Goal: Communication & Community: Answer question/provide support

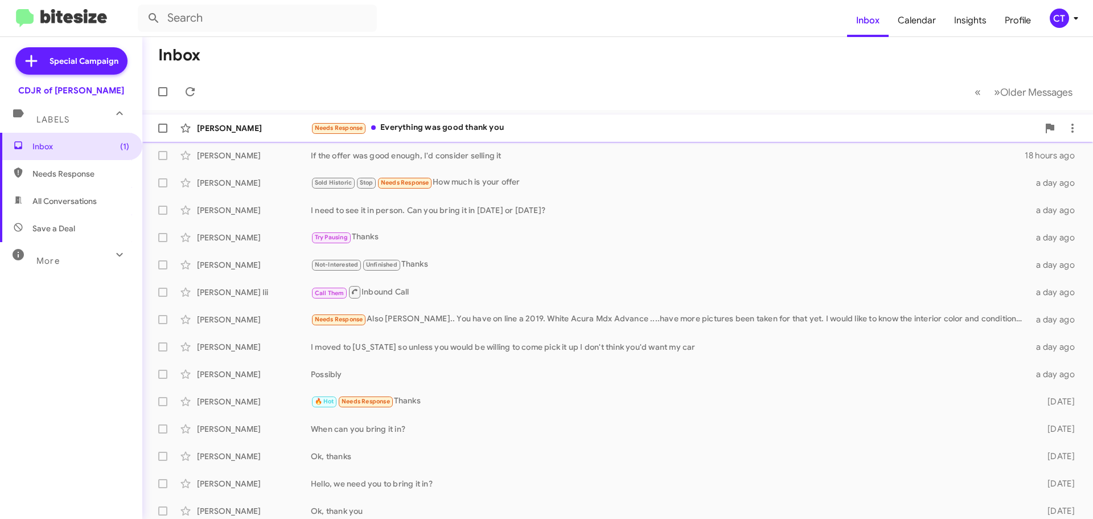
click at [443, 129] on div "Needs Response Everything was good thank you" at bounding box center [675, 127] width 728 height 13
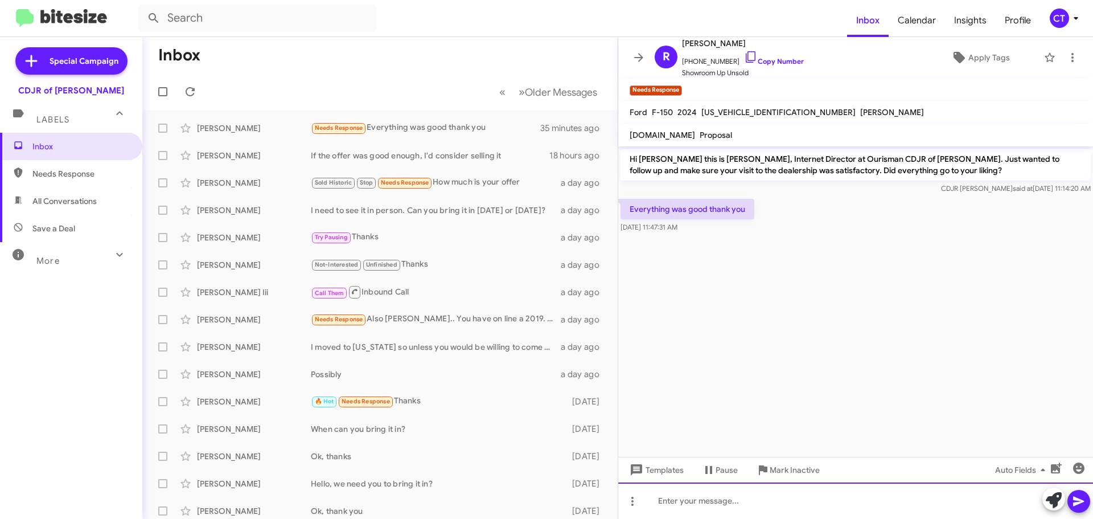
click at [727, 499] on div at bounding box center [855, 500] width 475 height 36
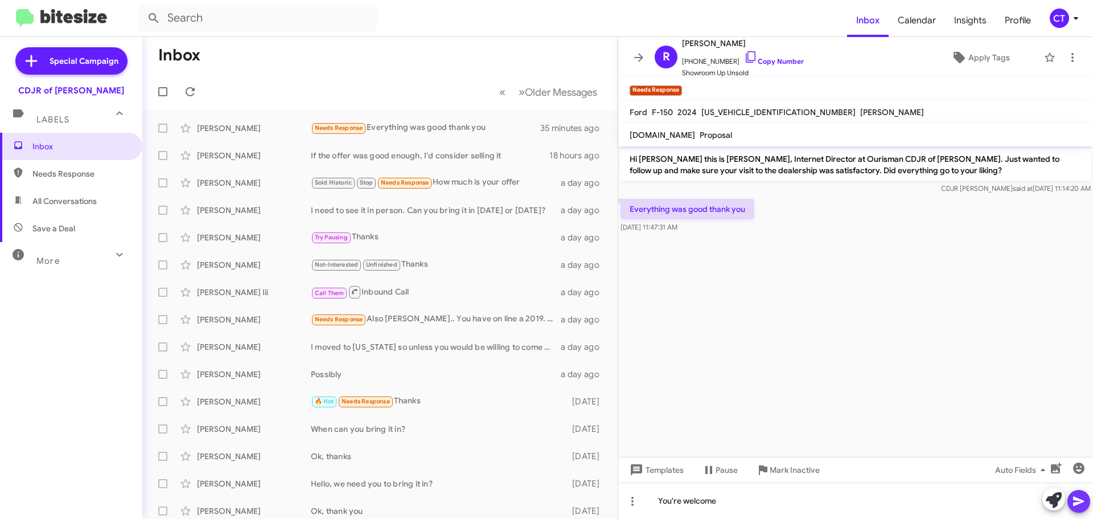
click at [1082, 507] on icon at bounding box center [1079, 501] width 14 height 14
click at [1075, 19] on icon at bounding box center [1076, 18] width 14 height 14
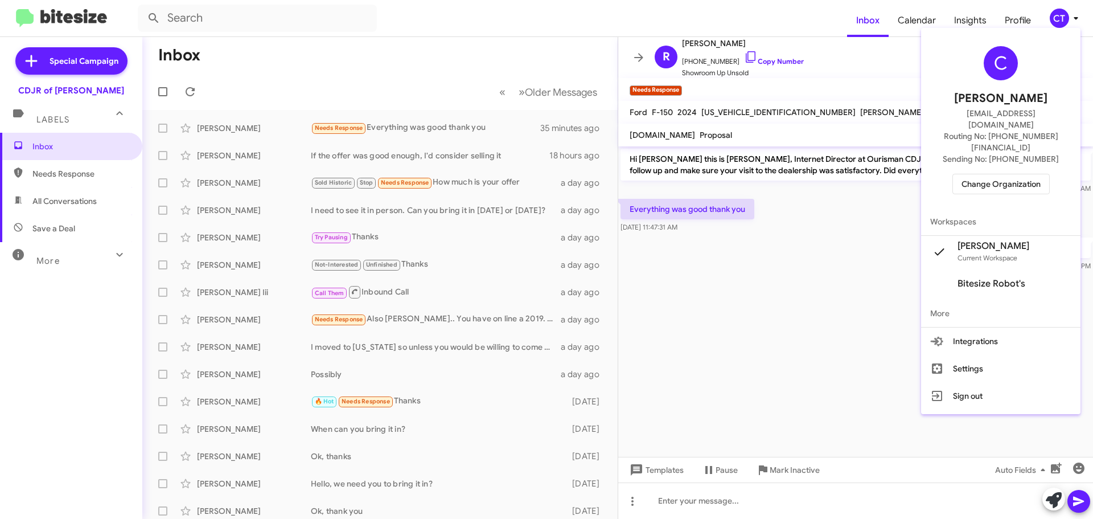
click at [1021, 174] on span "Change Organization" at bounding box center [1001, 183] width 79 height 19
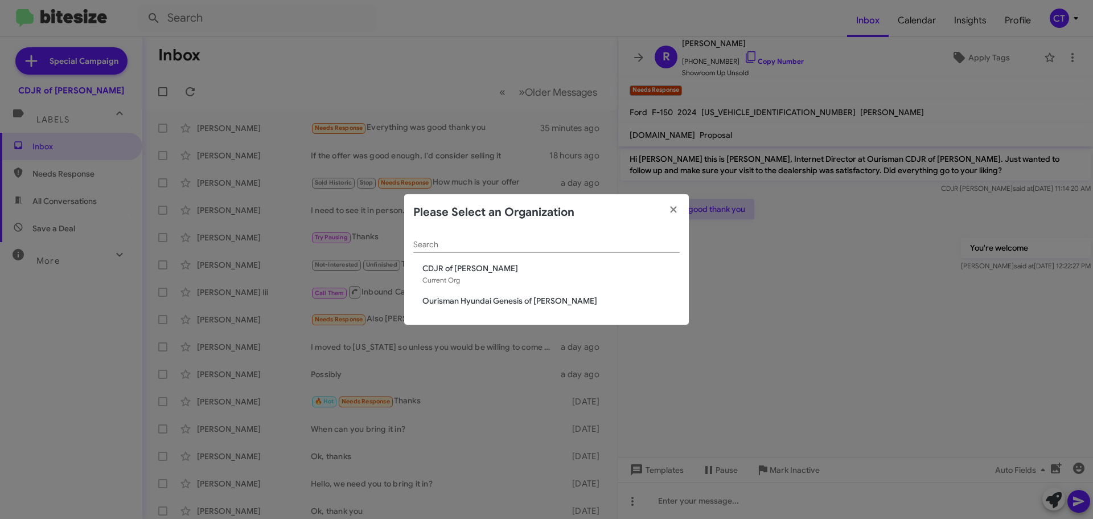
drag, startPoint x: 836, startPoint y: 316, endPoint x: 843, endPoint y: 307, distance: 10.9
click at [840, 313] on modal-container "Please Select an Organization Search CDJR of Bowie Current Org Ourisman Hyundai…" at bounding box center [546, 259] width 1093 height 519
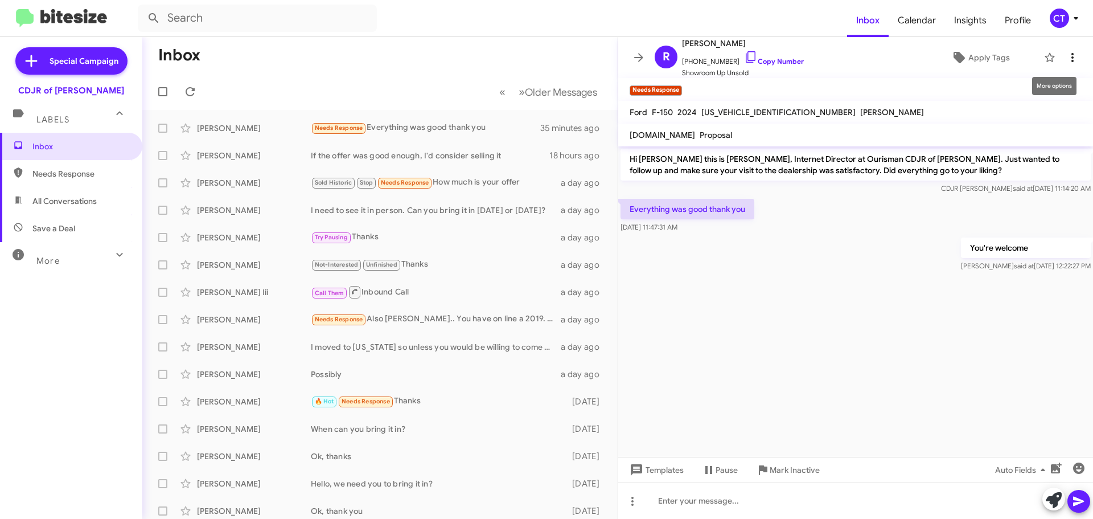
click at [1069, 55] on icon at bounding box center [1073, 58] width 14 height 14
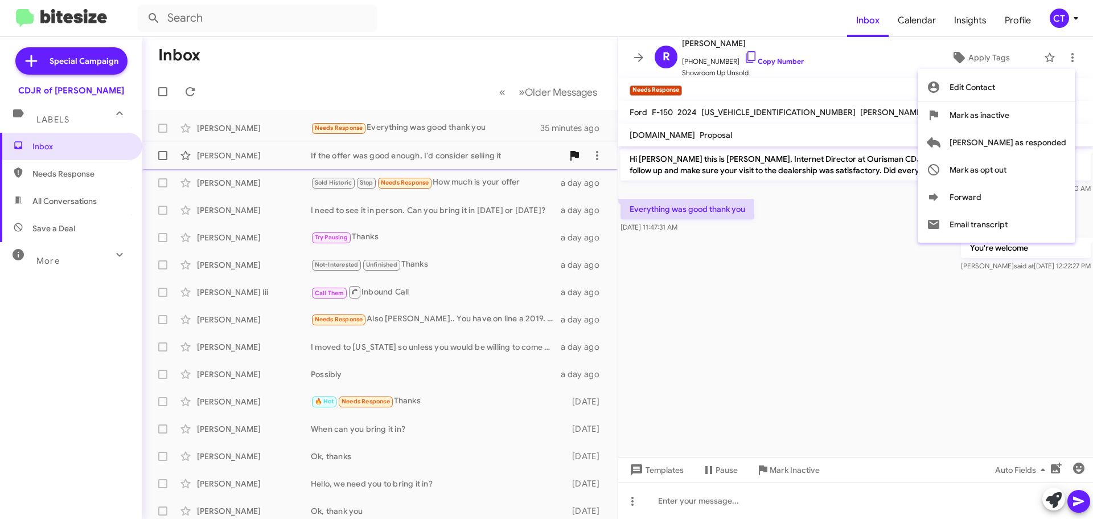
click at [1035, 149] on span "Mark as responded" at bounding box center [1008, 142] width 117 height 27
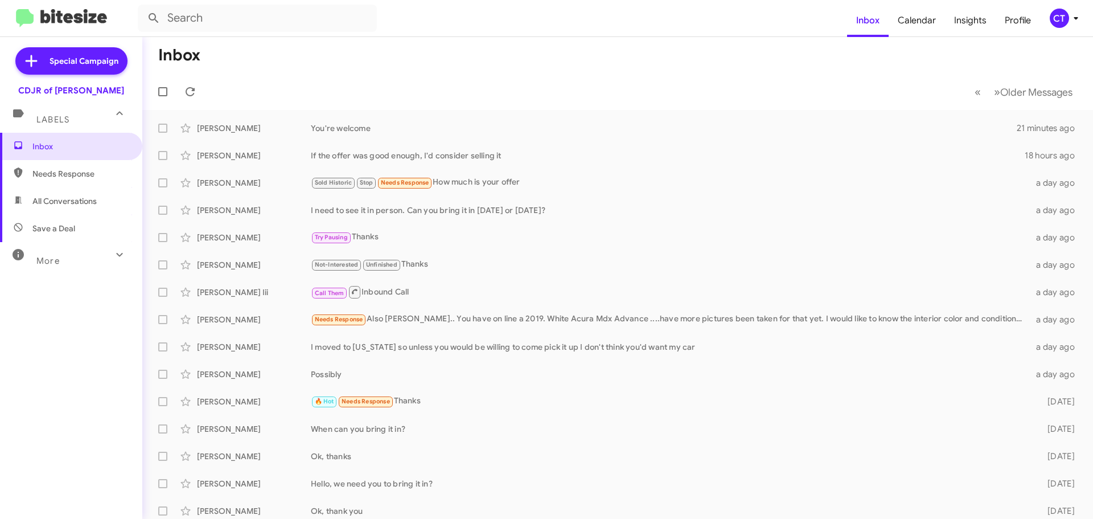
click at [1059, 20] on div "CT" at bounding box center [1059, 18] width 19 height 19
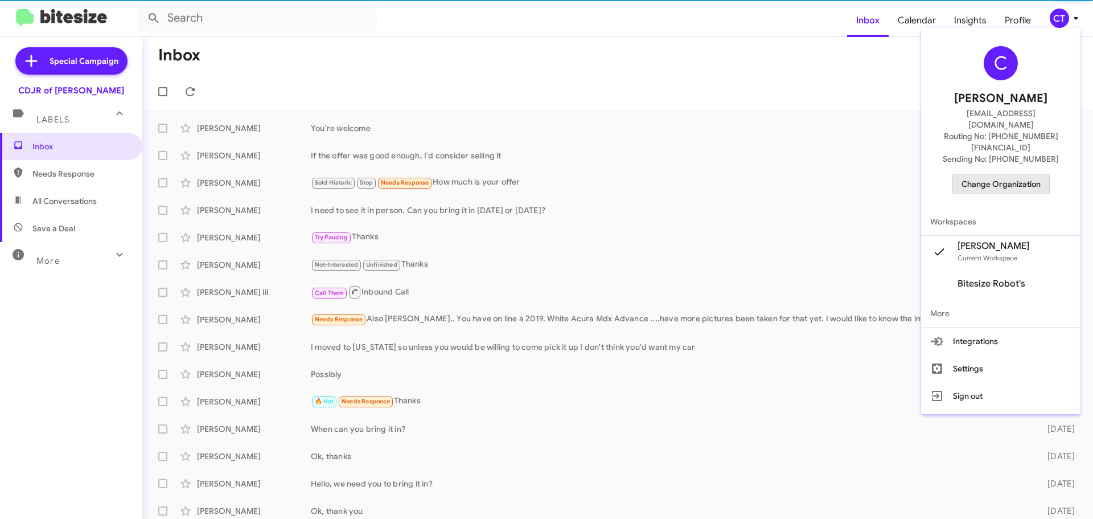
click at [1000, 174] on span "Change Organization" at bounding box center [1001, 183] width 79 height 19
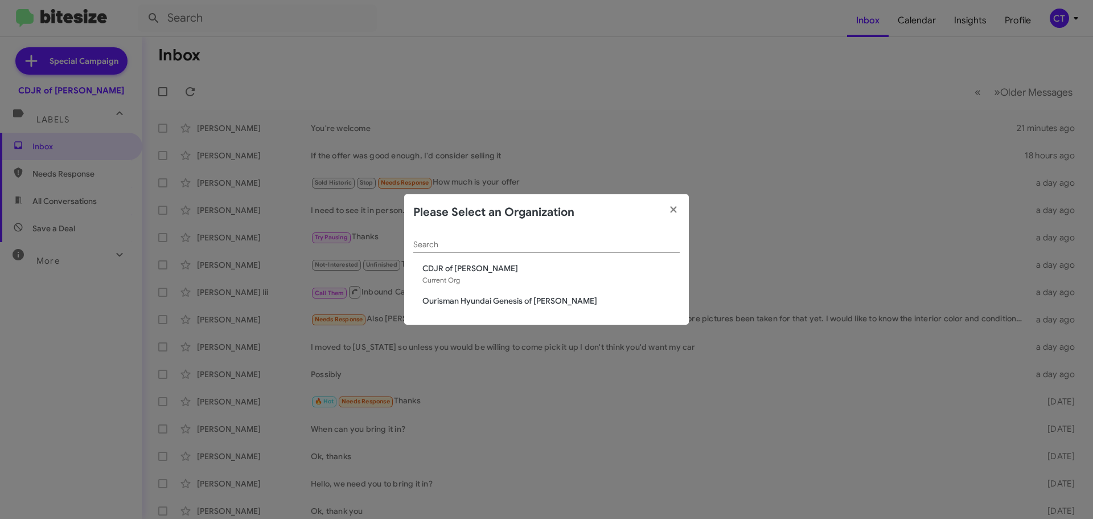
click at [498, 305] on span "Ourisman Hyundai Genesis of [PERSON_NAME]" at bounding box center [550, 300] width 257 height 11
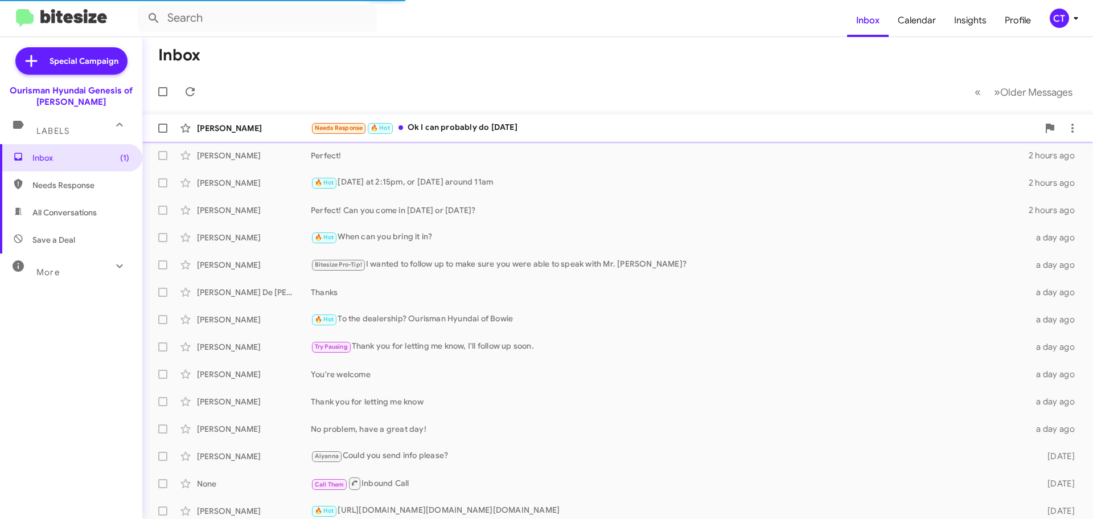
click at [569, 132] on div "Needs Response 🔥 Hot Ok I can probably do sunday" at bounding box center [675, 127] width 728 height 13
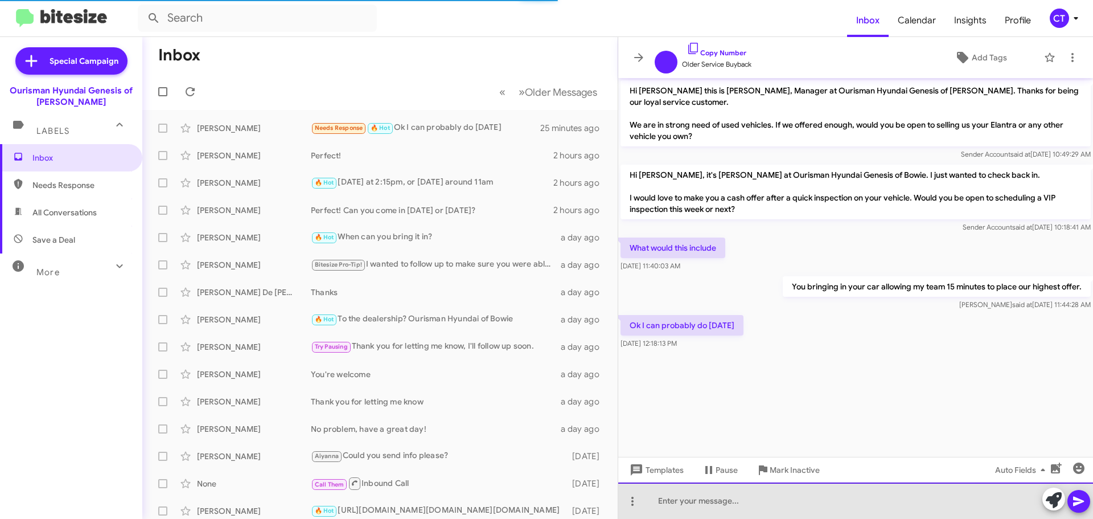
click at [745, 502] on div at bounding box center [855, 500] width 475 height 36
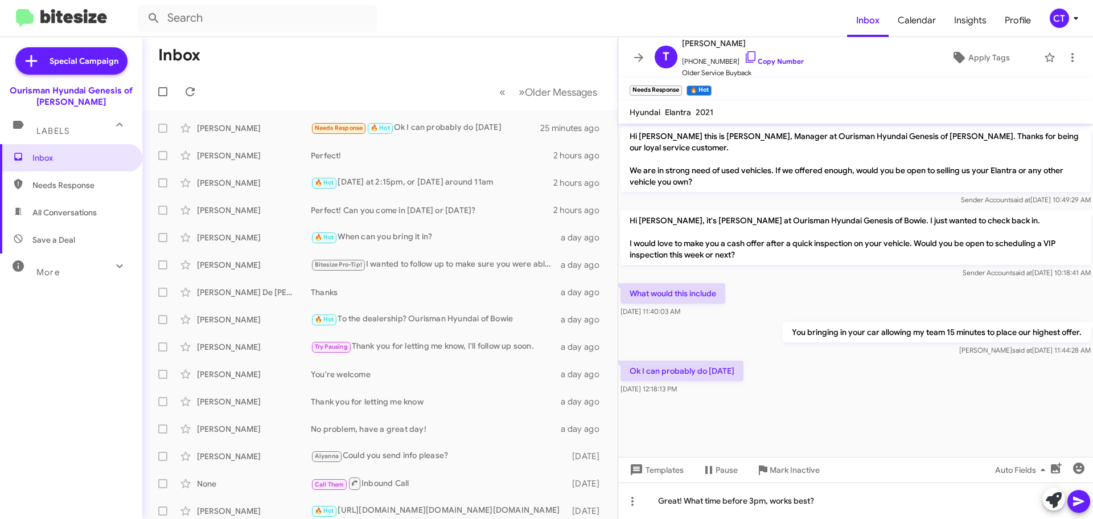
click at [1070, 498] on button at bounding box center [1079, 501] width 23 height 23
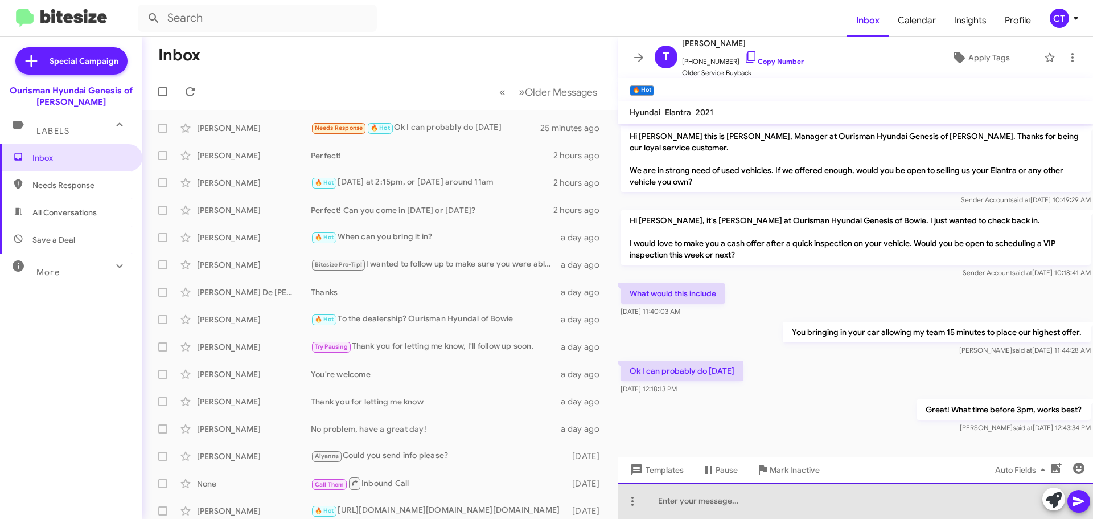
click at [790, 494] on div at bounding box center [855, 500] width 475 height 36
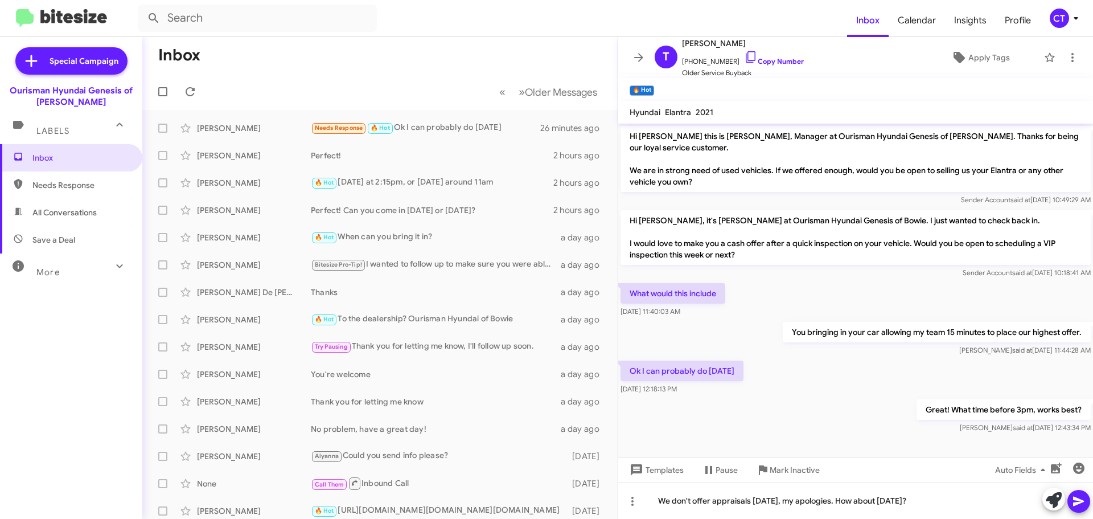
click at [1078, 502] on icon at bounding box center [1078, 501] width 11 height 10
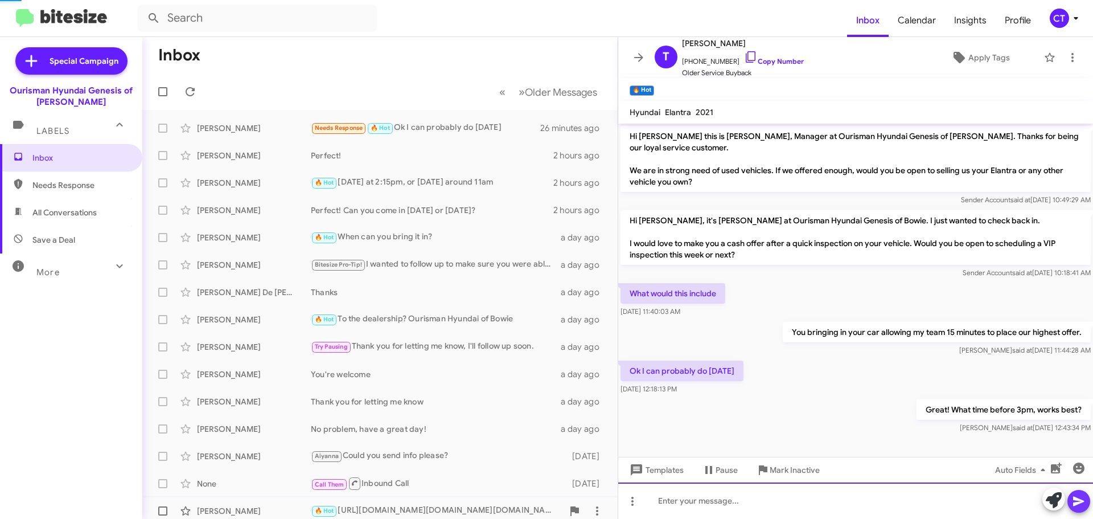
scroll to position [38, 0]
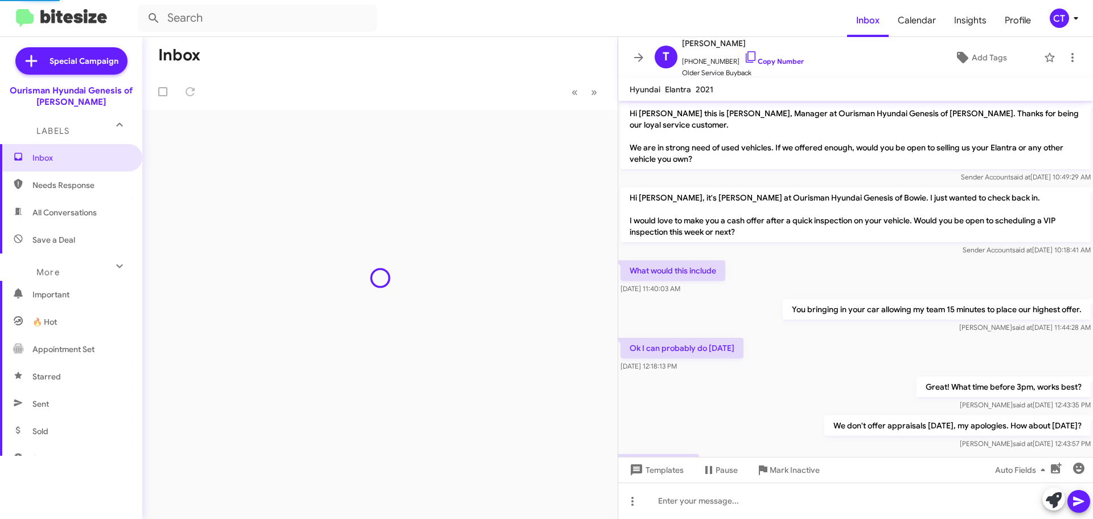
scroll to position [56, 0]
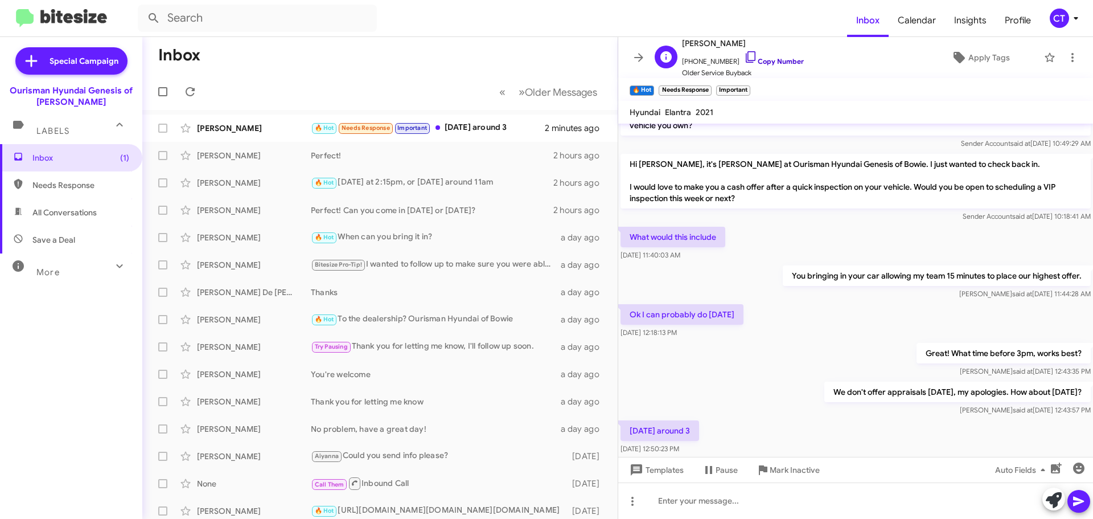
click at [744, 54] on icon at bounding box center [751, 57] width 14 height 14
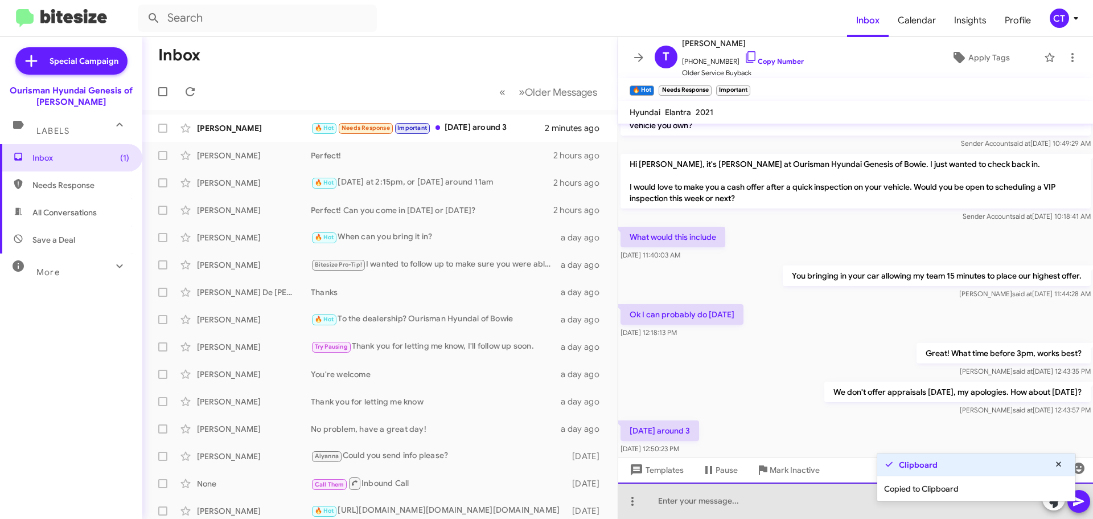
click at [704, 508] on div at bounding box center [855, 500] width 475 height 36
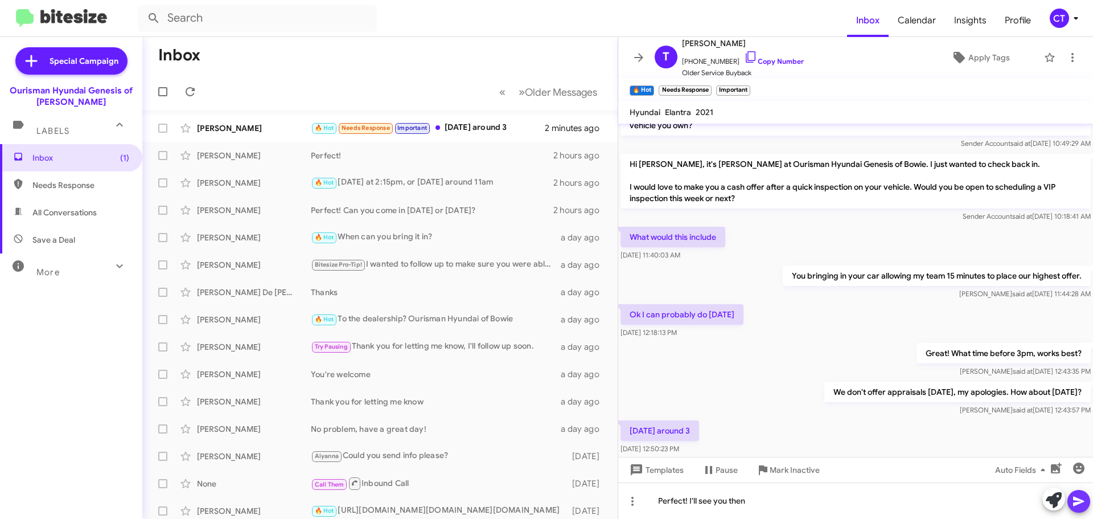
click at [1072, 507] on icon at bounding box center [1079, 501] width 14 height 14
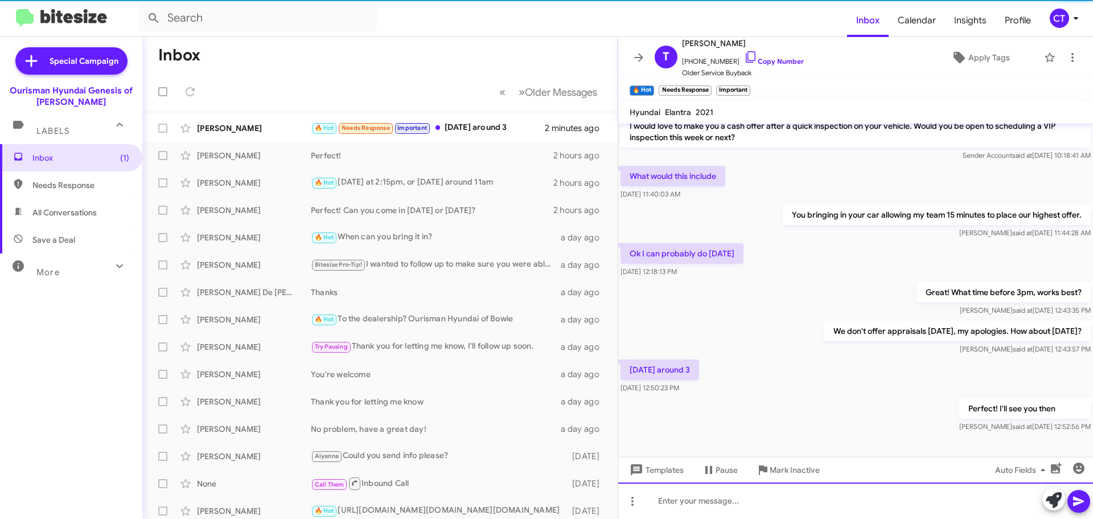
scroll to position [121, 0]
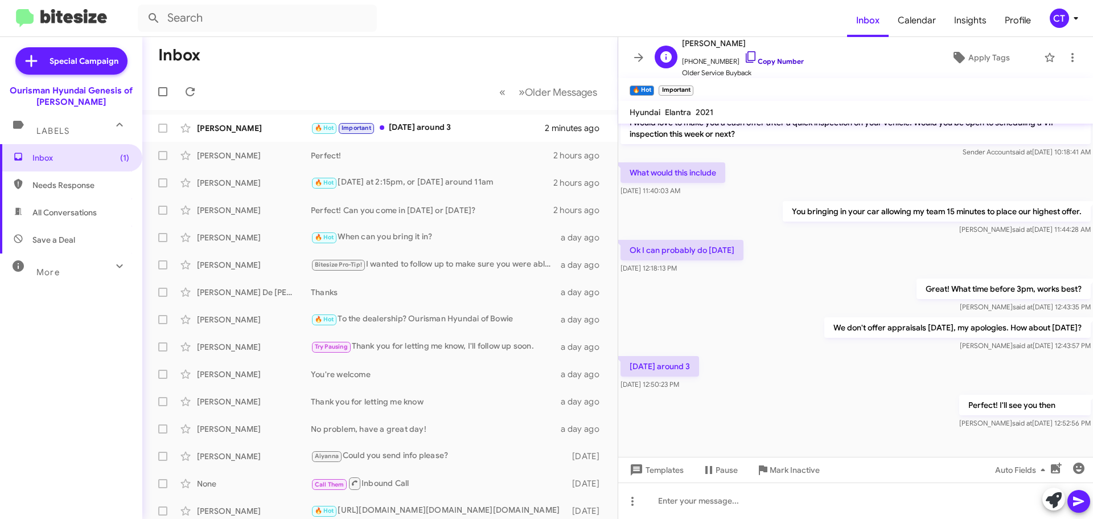
click at [744, 56] on icon at bounding box center [751, 57] width 14 height 14
click at [1073, 11] on icon at bounding box center [1076, 18] width 14 height 14
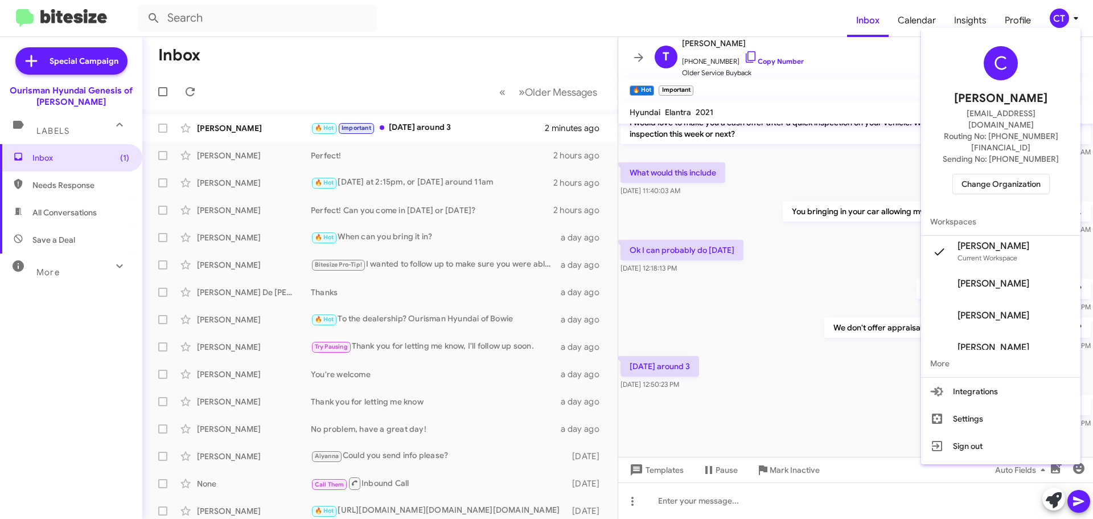
click at [982, 174] on span "Change Organization" at bounding box center [1001, 183] width 79 height 19
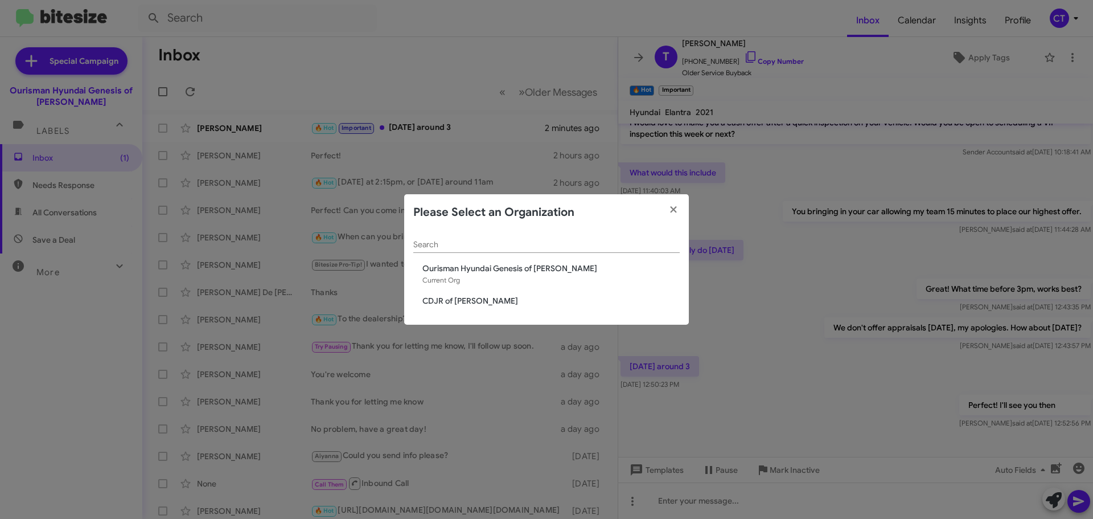
click at [536, 28] on modal-container "Please Select an Organization Search Ourisman Hyundai Genesis of Bowie Current …" at bounding box center [546, 259] width 1093 height 519
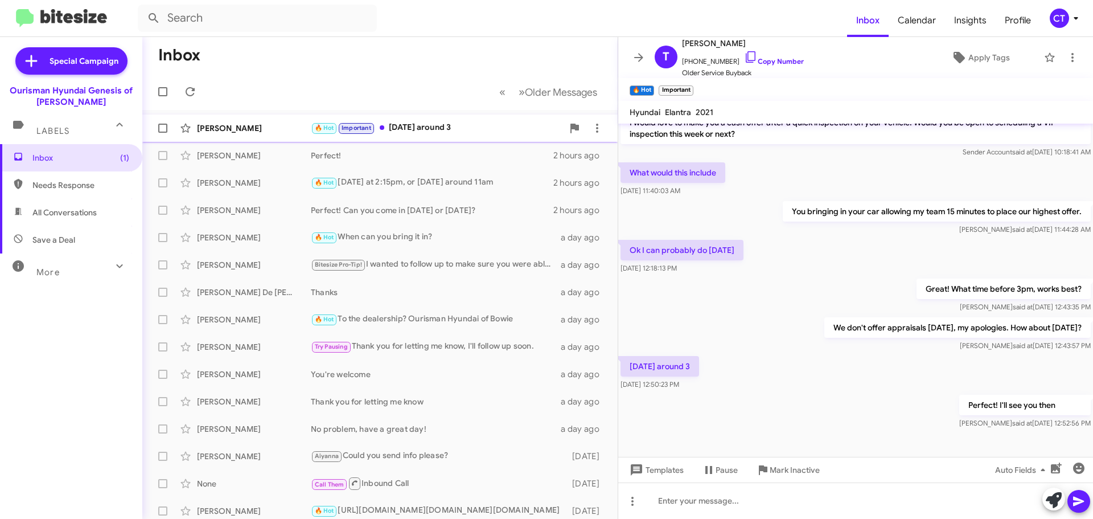
click at [454, 124] on div "🔥 Hot Important Saturday around 3" at bounding box center [437, 127] width 252 height 13
drag, startPoint x: 737, startPoint y: 56, endPoint x: 747, endPoint y: 4, distance: 53.3
click at [744, 56] on icon at bounding box center [751, 57] width 14 height 14
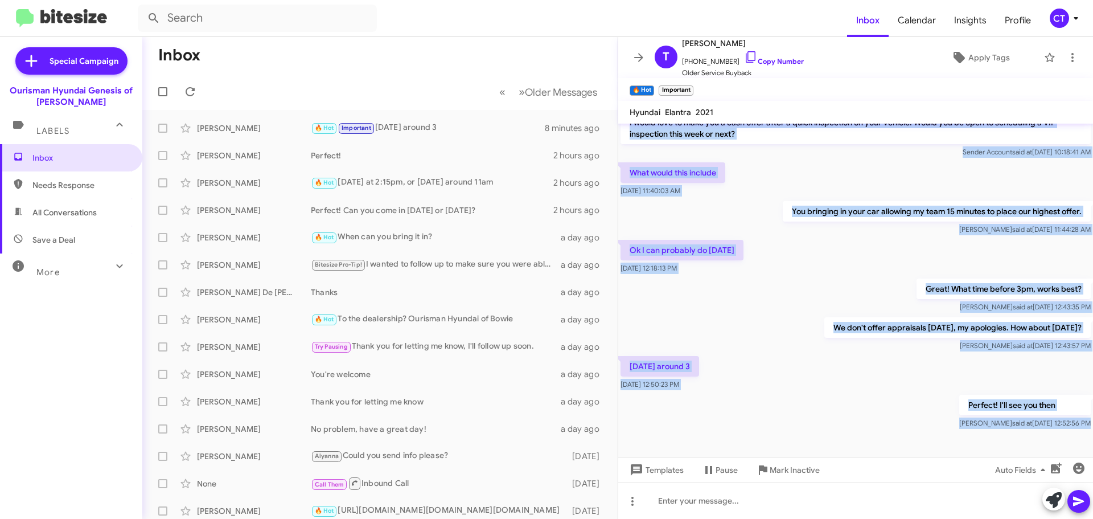
drag, startPoint x: 627, startPoint y: 214, endPoint x: 1069, endPoint y: 434, distance: 493.5
click at [1069, 434] on cdk-virtual-scroll-viewport "Hi Barnes this is Aiyanna Jones, Manager at Ourisman Hyundai Genesis of Bowie. …" at bounding box center [855, 290] width 475 height 333
copy div "Hi Tammy, it's Ciara Taylor at Ourisman Hyundai Genesis of Bowie. I just wanted…"
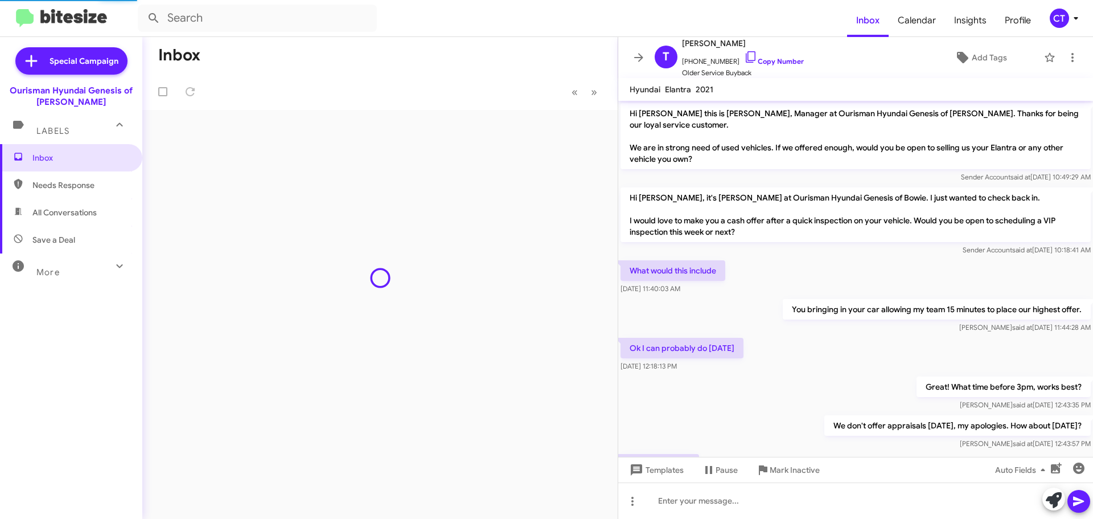
scroll to position [98, 0]
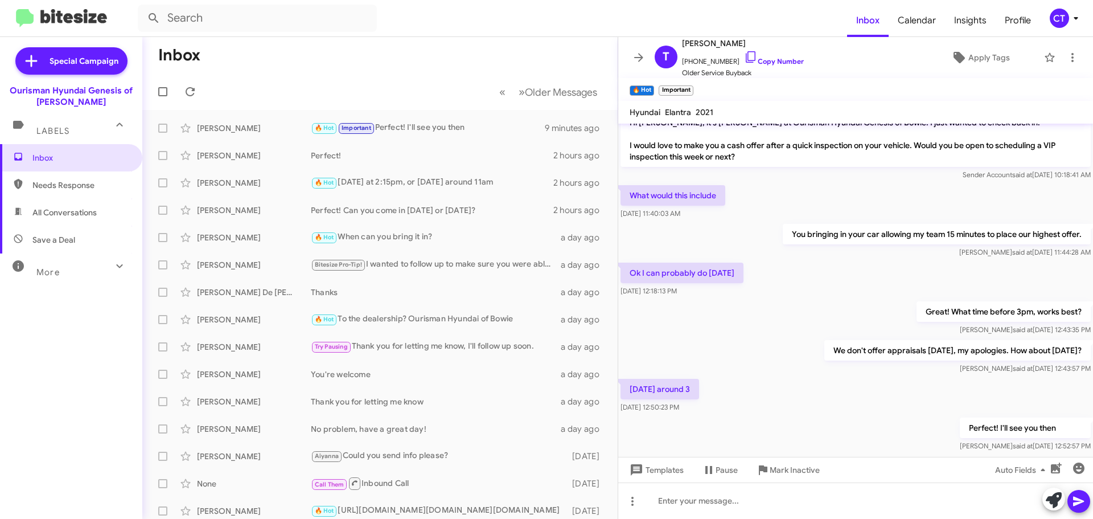
click at [1053, 17] on div "CT" at bounding box center [1059, 18] width 19 height 19
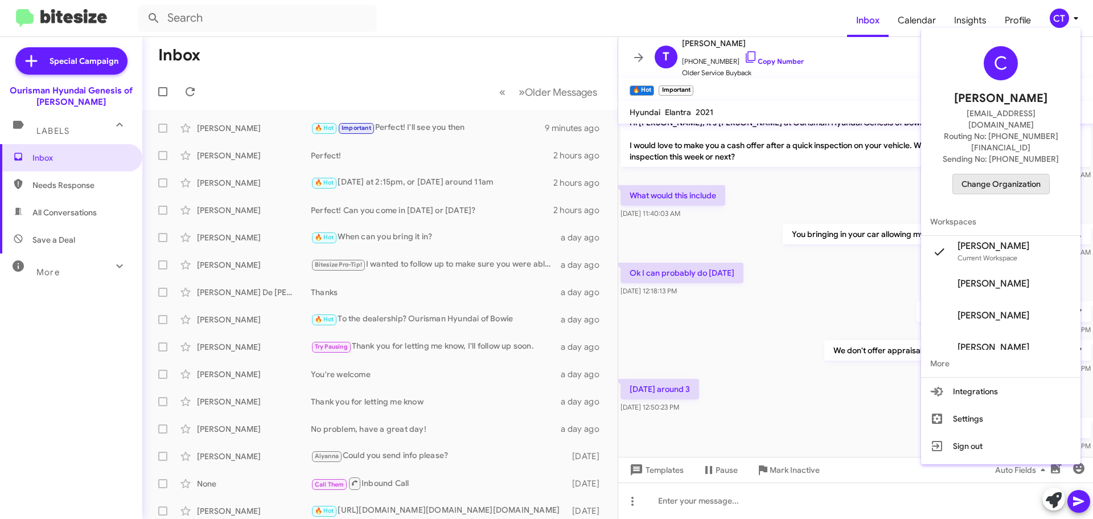
click at [1002, 174] on span "Change Organization" at bounding box center [1001, 183] width 79 height 19
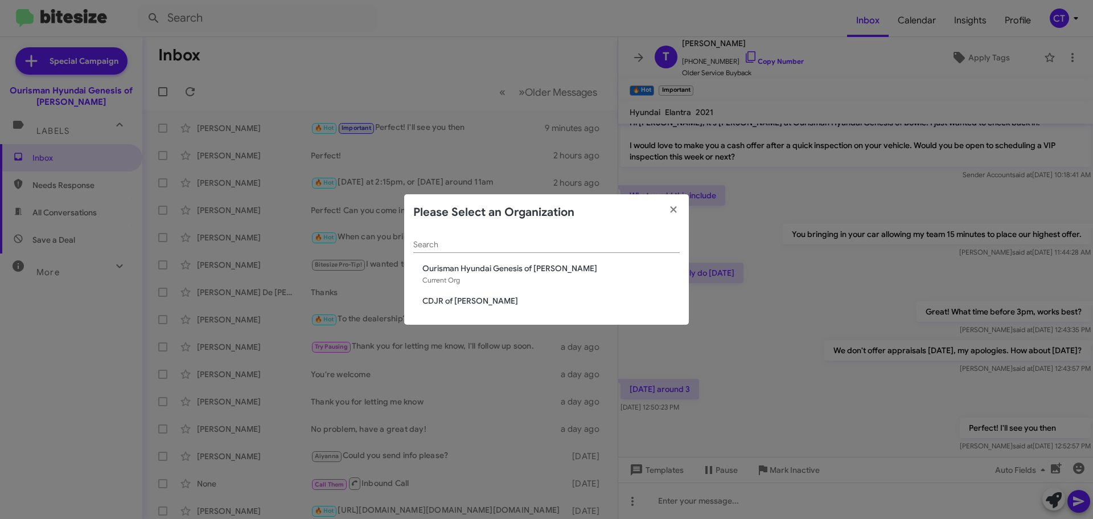
click at [486, 295] on span "CDJR of [PERSON_NAME]" at bounding box center [550, 300] width 257 height 11
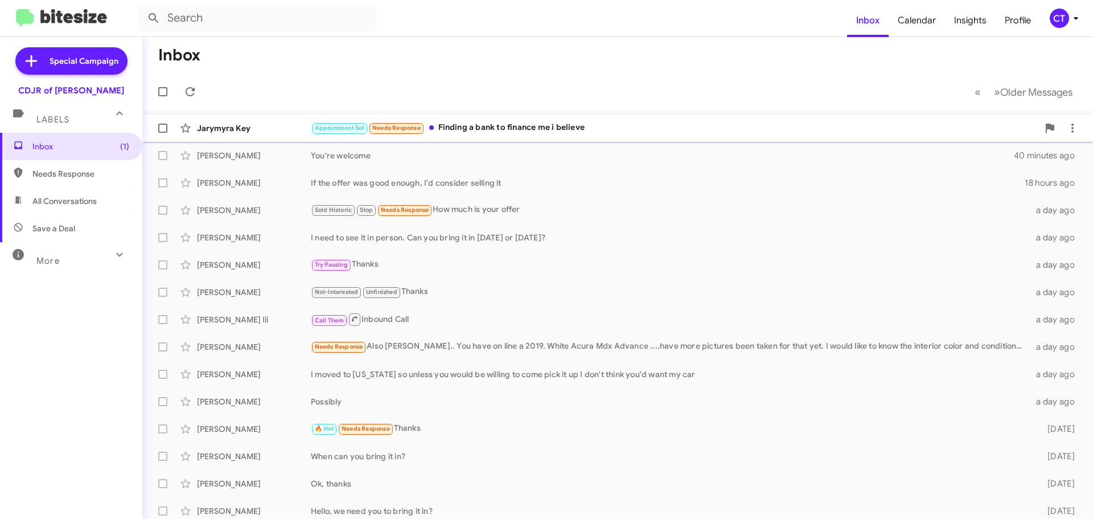
click at [512, 133] on div "Appointment Set Needs Response Finding a bank to finance me i believe" at bounding box center [675, 127] width 728 height 13
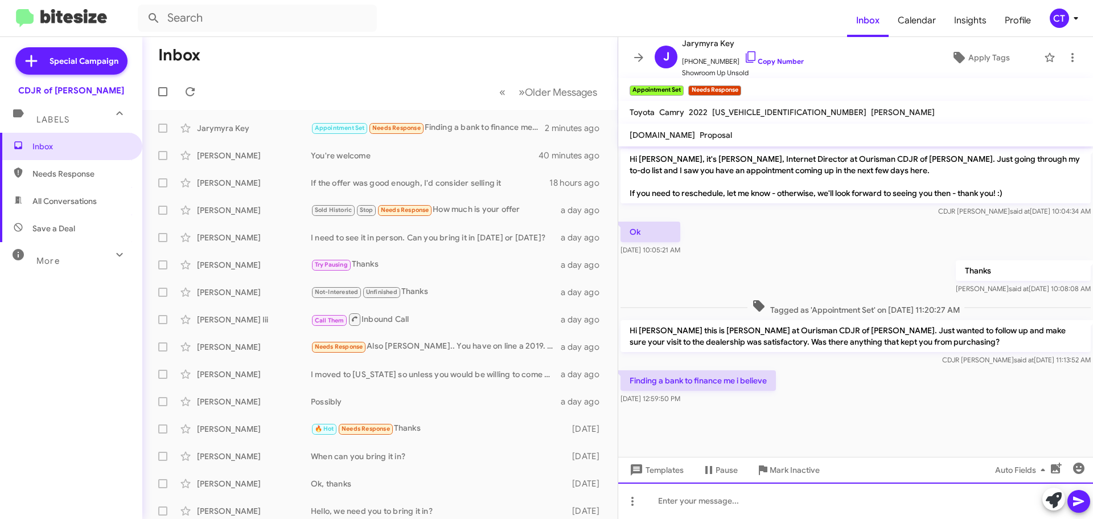
click at [693, 494] on div at bounding box center [855, 500] width 475 height 36
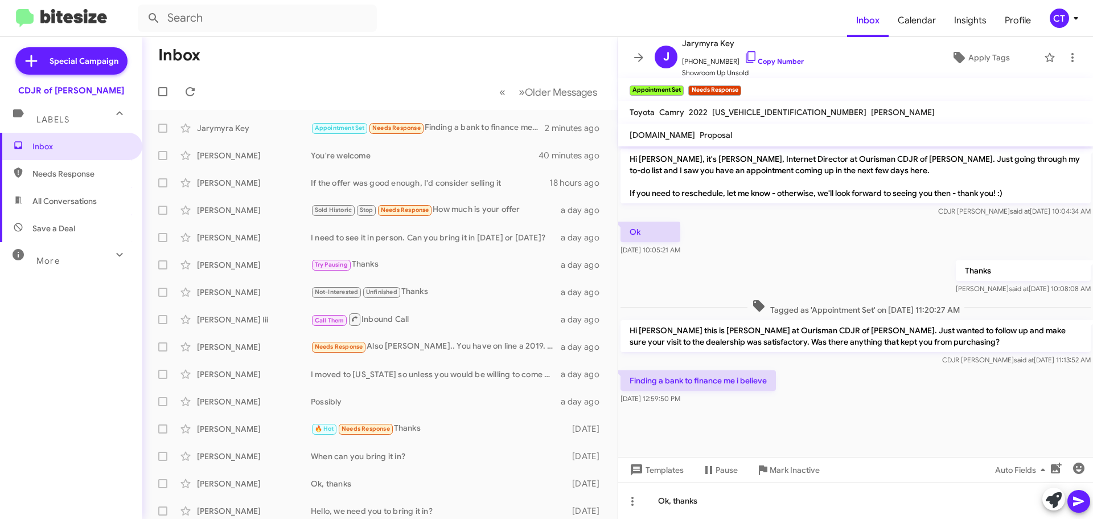
click at [1080, 506] on icon at bounding box center [1079, 501] width 14 height 14
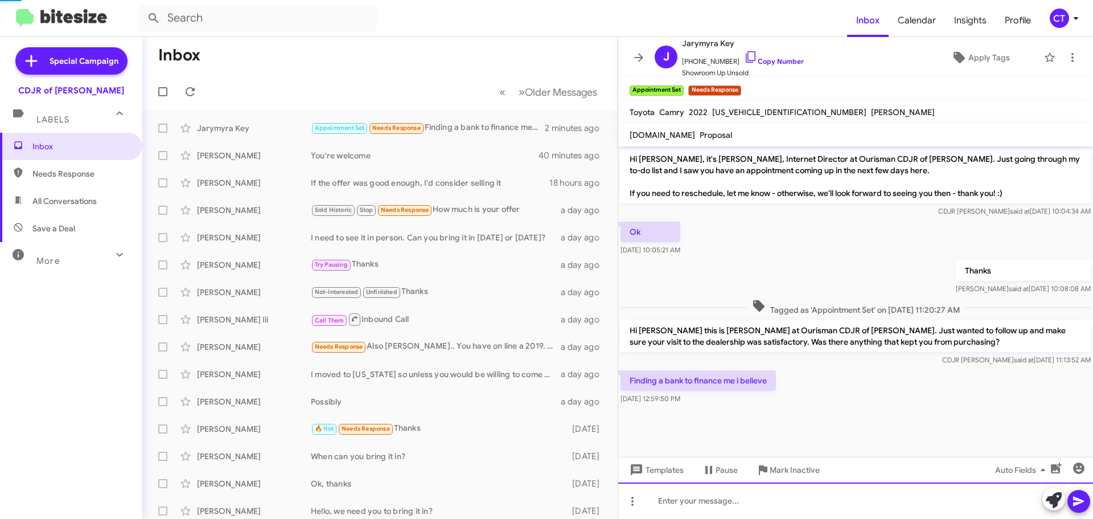
scroll to position [9, 0]
